Goal: Find specific page/section: Find specific page/section

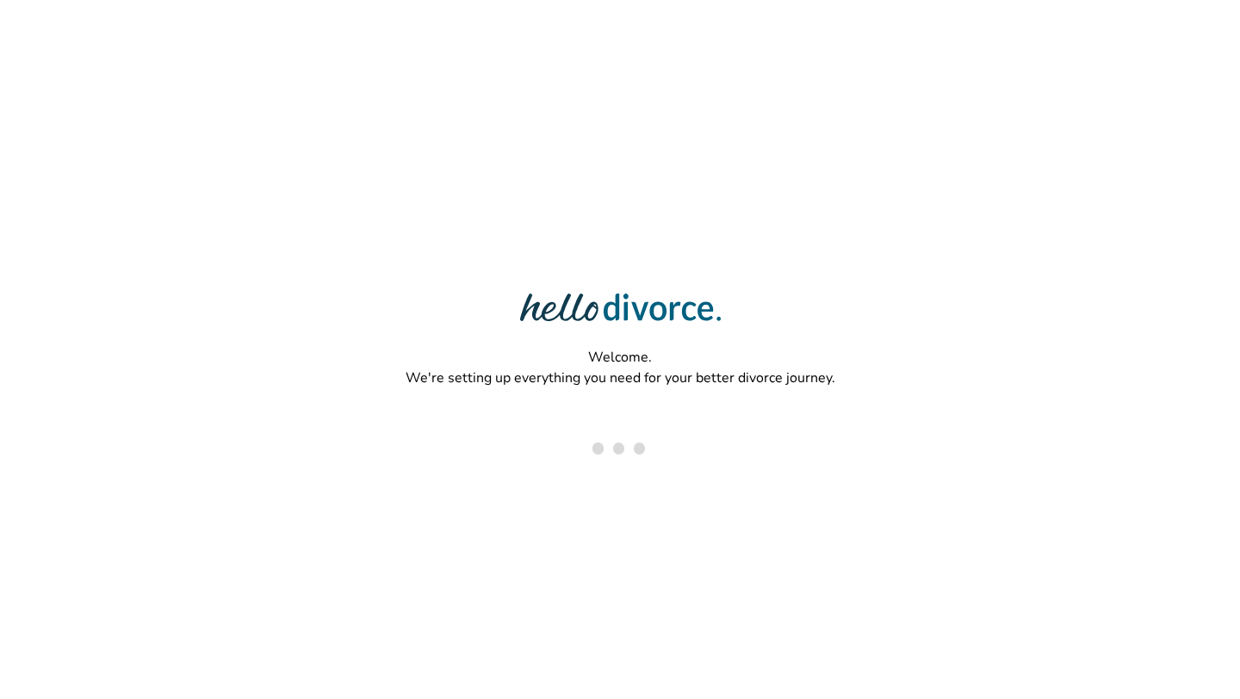
click at [239, 176] on div "Welcome. We're setting up everything you need for your better divorce journey." at bounding box center [620, 293] width 1240 height 587
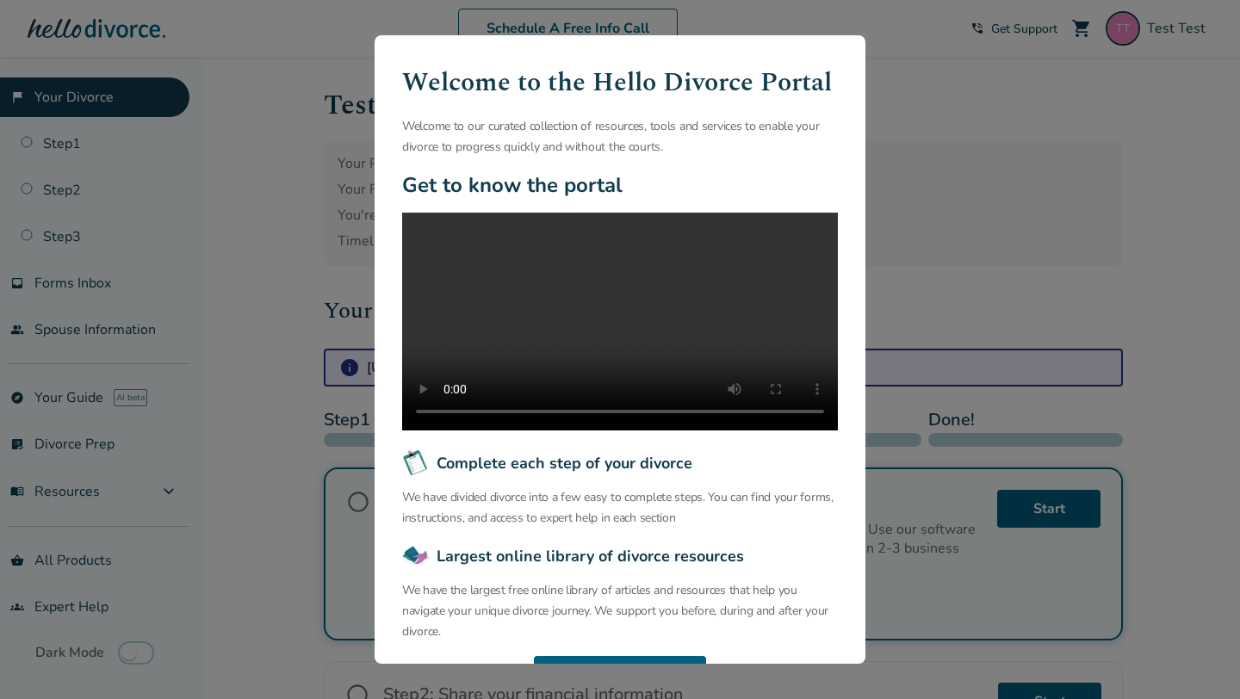
click at [313, 239] on div "Welcome to the Hello Divorce Portal Welcome to our curated collection of resour…" at bounding box center [620, 349] width 1240 height 699
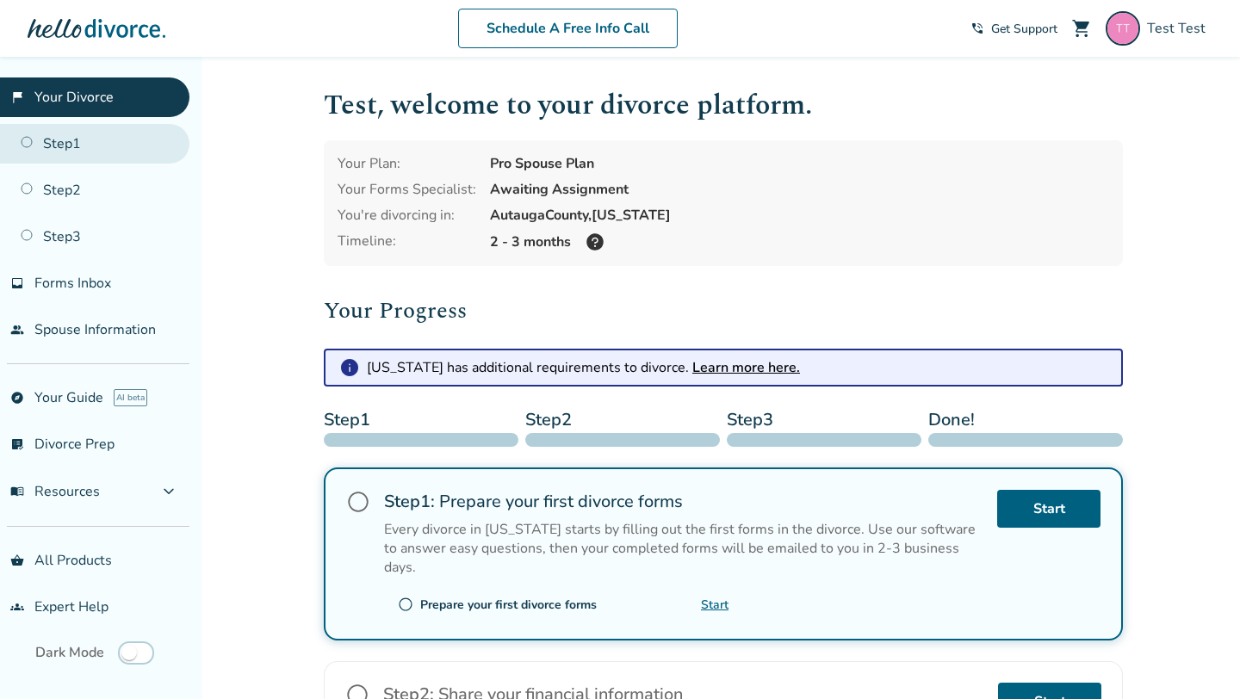
click at [102, 152] on link "Step 1" at bounding box center [94, 144] width 189 height 40
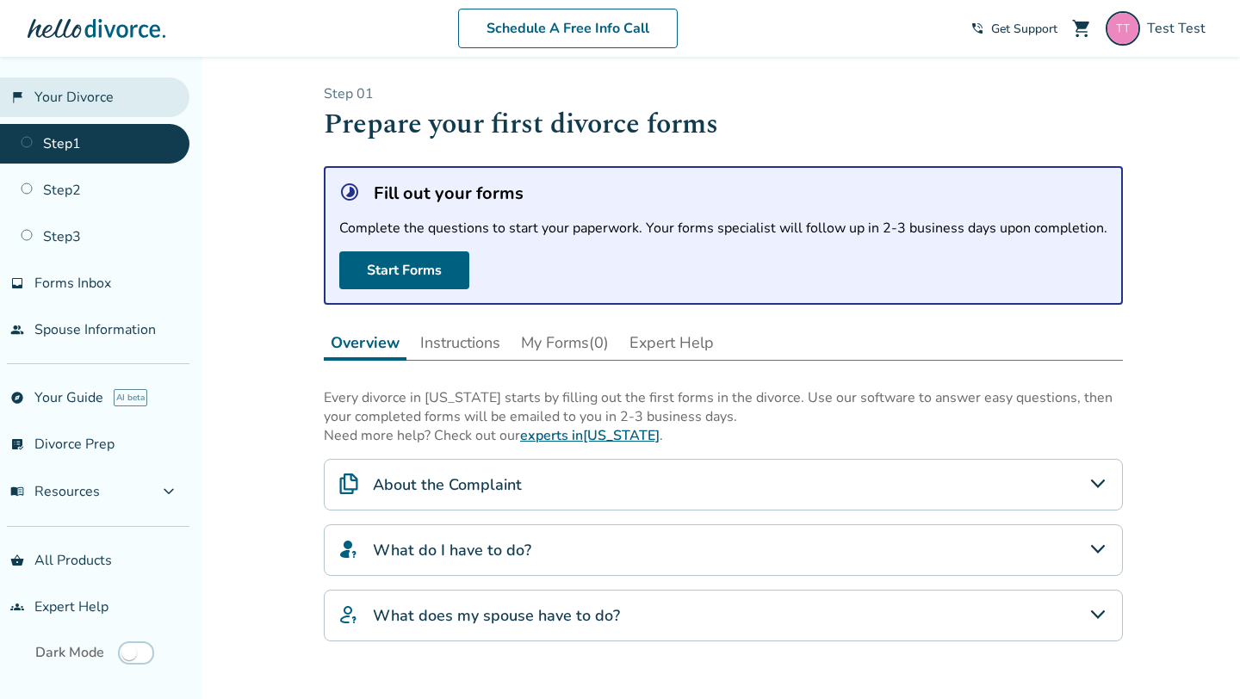
click at [115, 104] on link "flag_2 Your Divorce" at bounding box center [94, 98] width 189 height 40
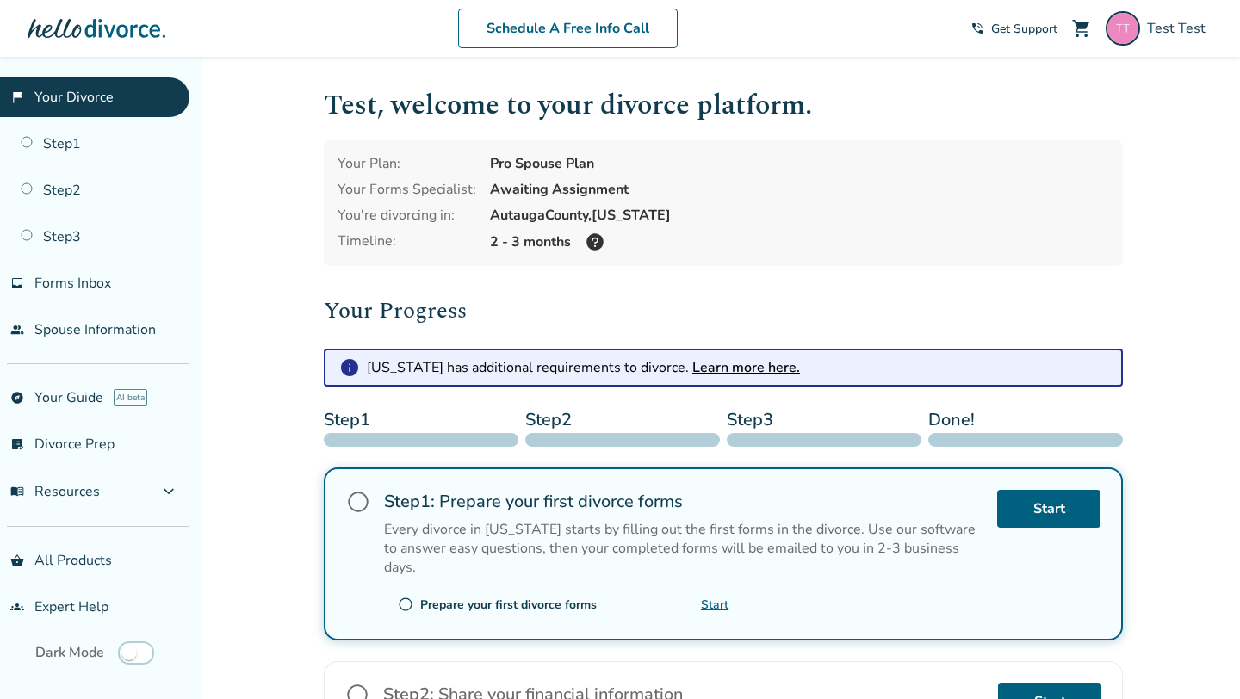
click at [330, 212] on div "Your Plan: Pro Spouse Plan Your Forms Specialist: Awaiting Assignment You're di…" at bounding box center [723, 203] width 799 height 126
click at [310, 248] on div "Test , welcome to your divorce platform. Your Plan: Pro Spouse Plan Your Forms …" at bounding box center [723, 562] width 827 height 1011
